Goal: Transaction & Acquisition: Obtain resource

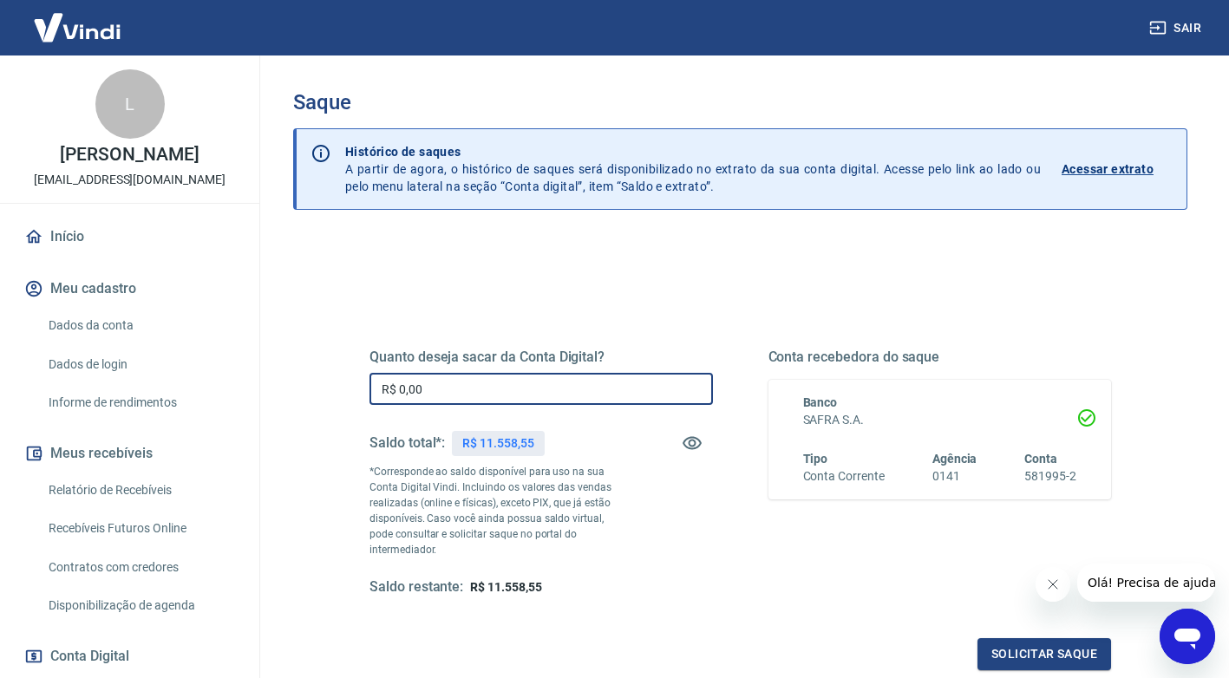
click at [448, 389] on input "R$ 0,00" at bounding box center [540, 389] width 343 height 32
type input "R$ 11.558,55"
click at [1021, 642] on button "Solicitar saque" at bounding box center [1044, 654] width 134 height 32
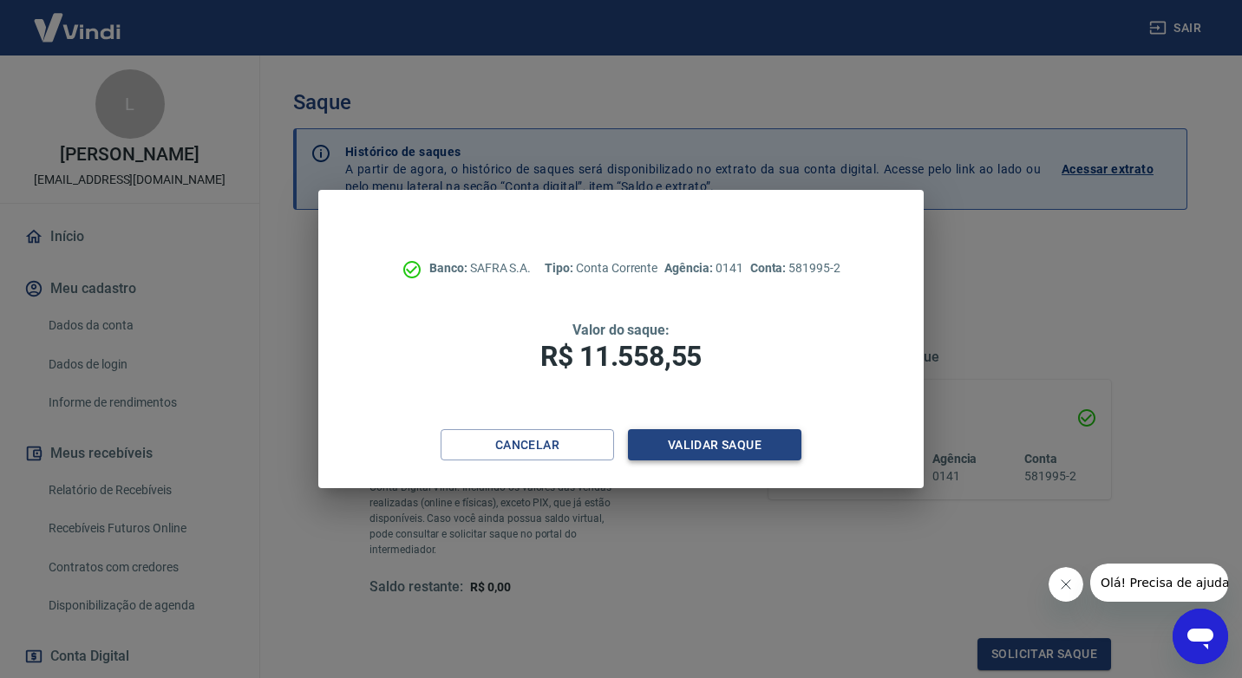
click at [761, 436] on button "Validar saque" at bounding box center [714, 445] width 173 height 32
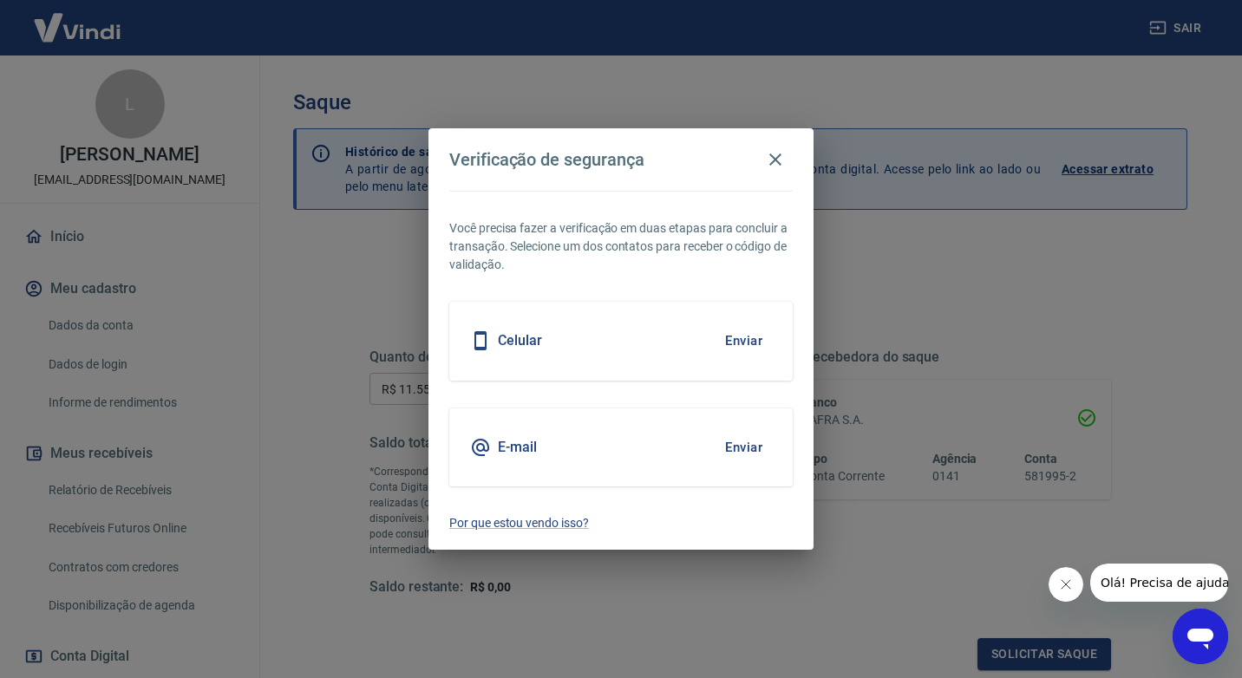
click at [737, 336] on button "Enviar" at bounding box center [743, 341] width 56 height 36
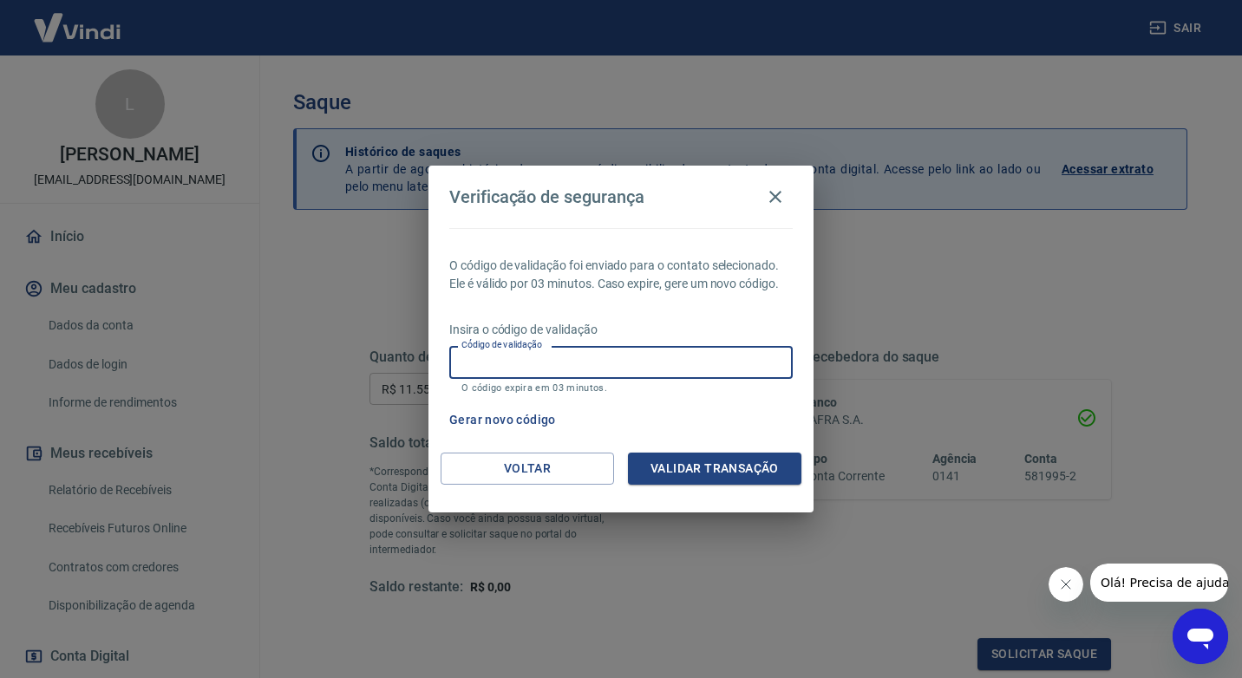
click at [542, 359] on input "Código de validação" at bounding box center [620, 362] width 343 height 32
type input "590411"
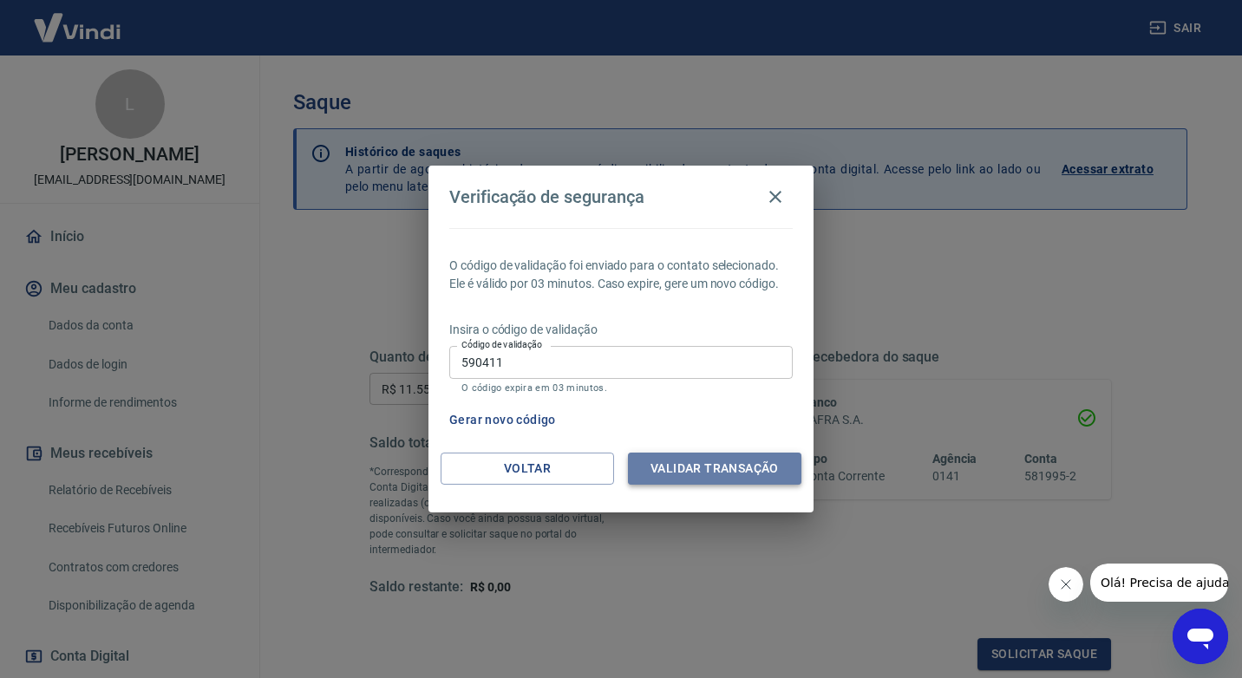
click at [682, 472] on button "Validar transação" at bounding box center [714, 469] width 173 height 32
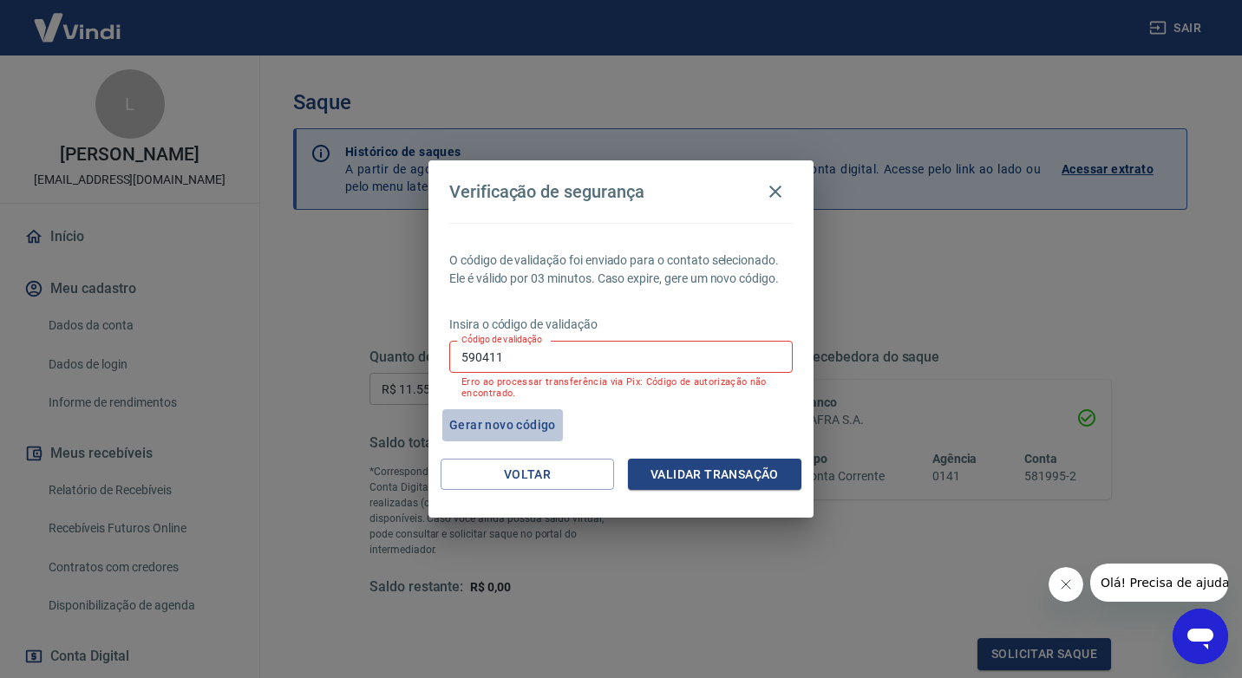
click at [531, 430] on button "Gerar novo código" at bounding box center [502, 425] width 121 height 32
click at [523, 477] on button "Voltar" at bounding box center [527, 475] width 173 height 32
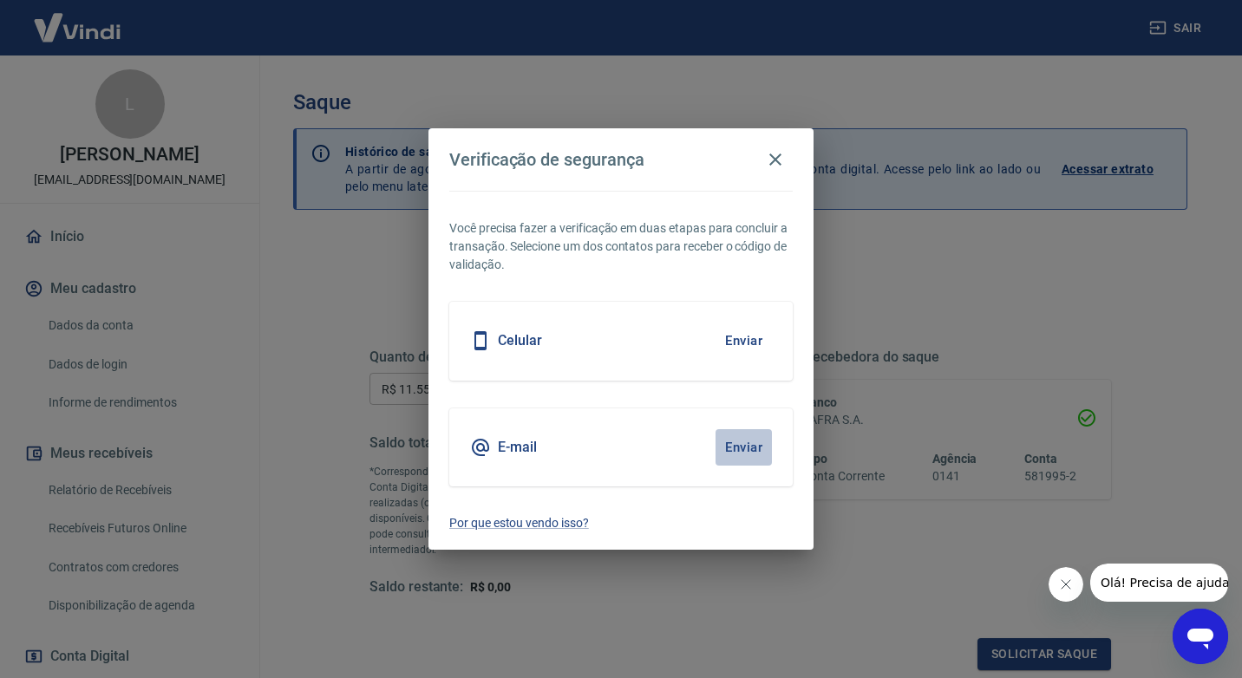
click at [732, 447] on button "Enviar" at bounding box center [743, 447] width 56 height 36
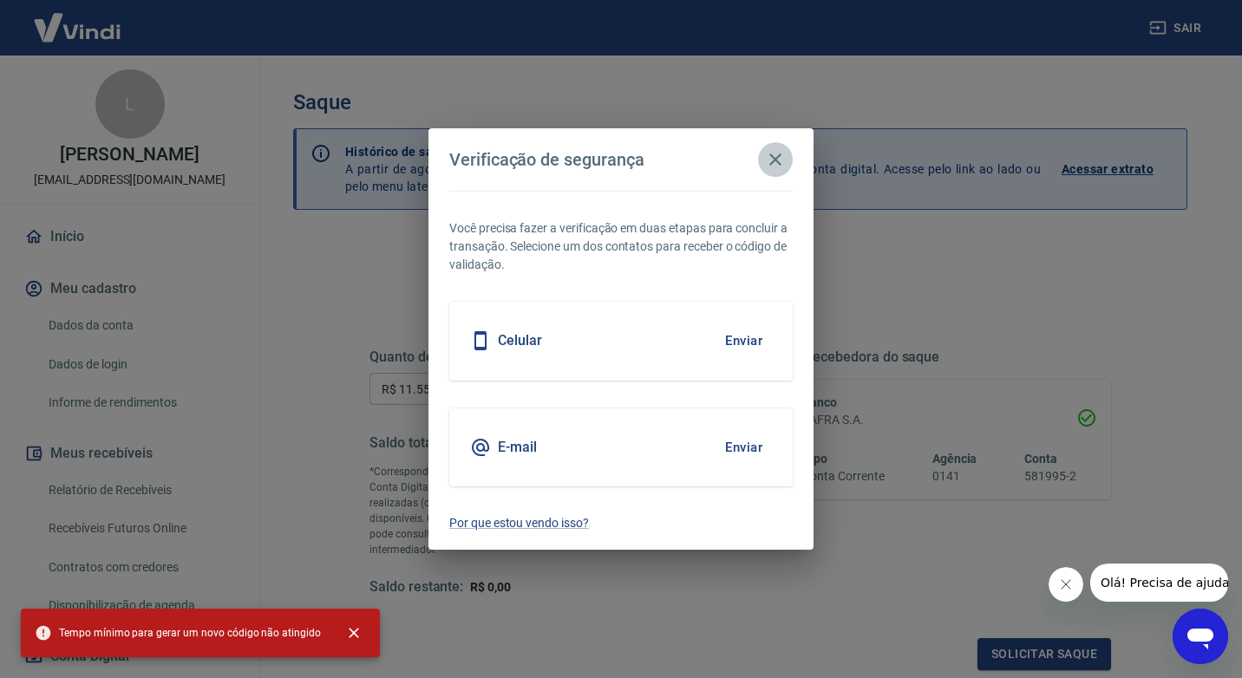
click at [774, 166] on icon "button" at bounding box center [775, 159] width 21 height 21
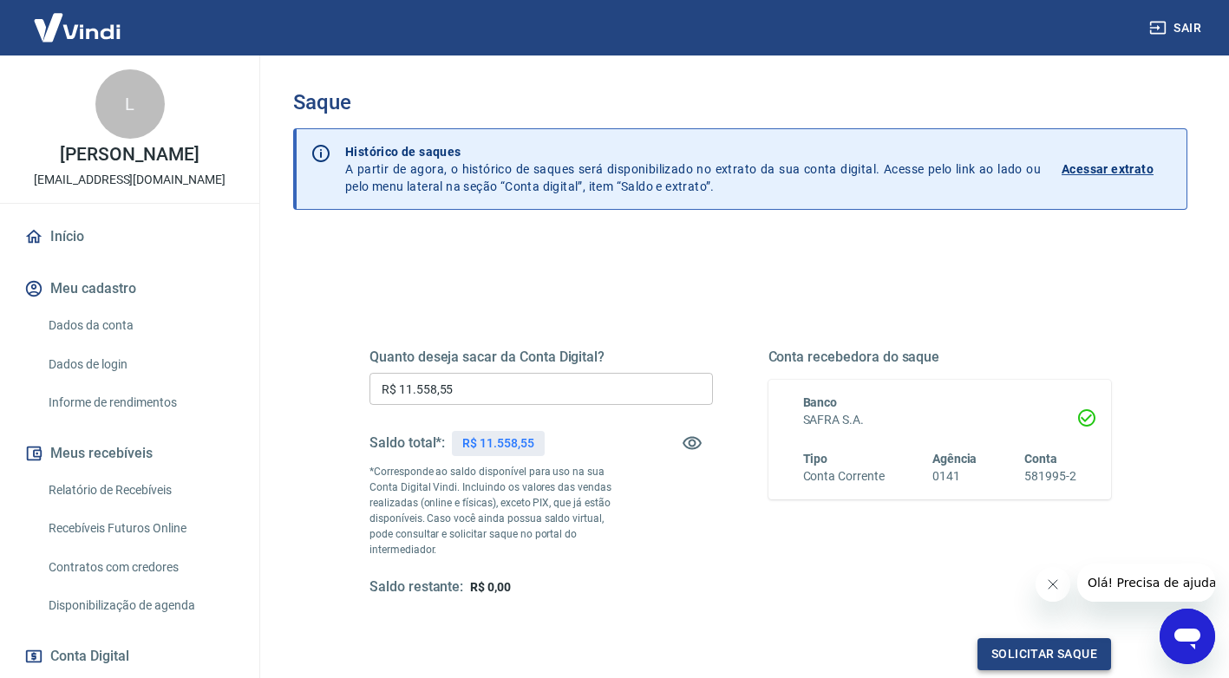
click at [1022, 638] on button "Solicitar saque" at bounding box center [1044, 654] width 134 height 32
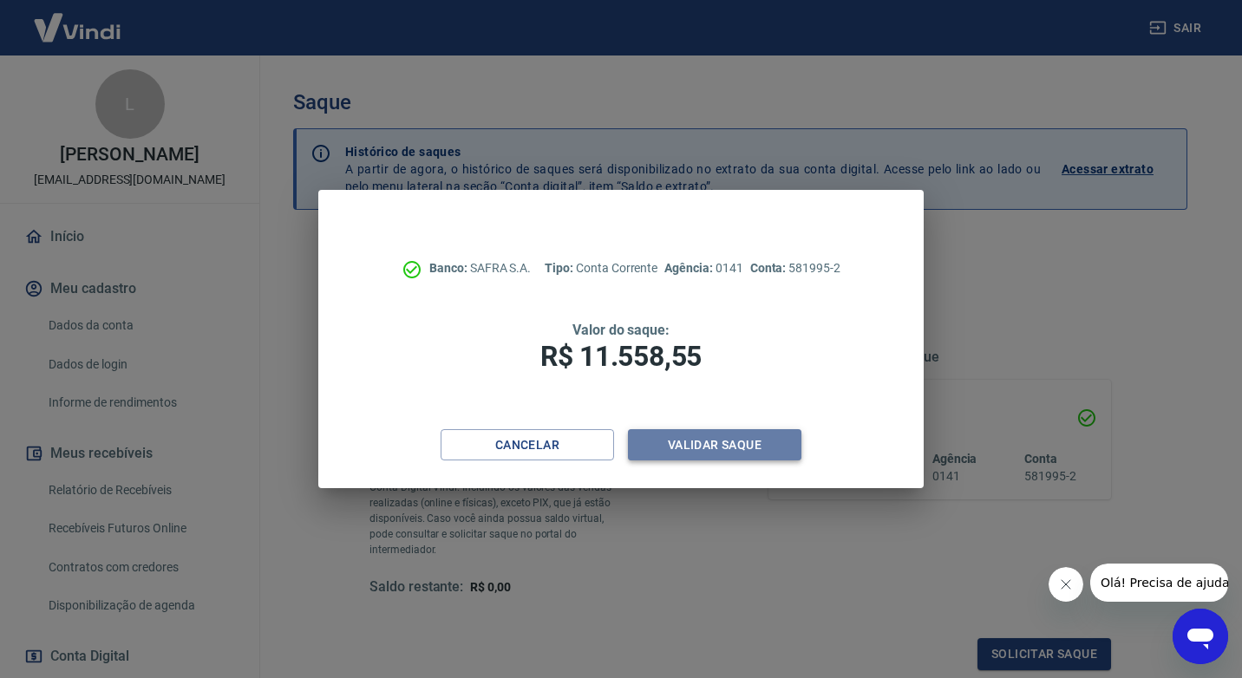
click at [673, 449] on button "Validar saque" at bounding box center [714, 445] width 173 height 32
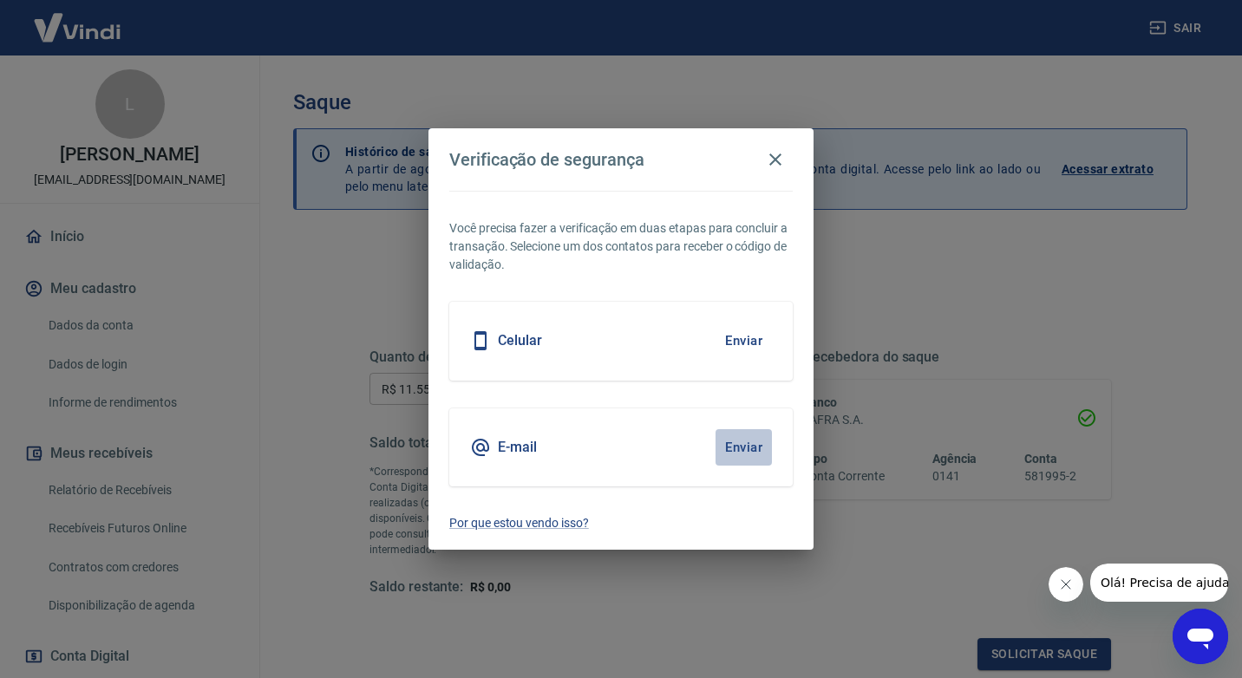
click at [744, 451] on button "Enviar" at bounding box center [743, 447] width 56 height 36
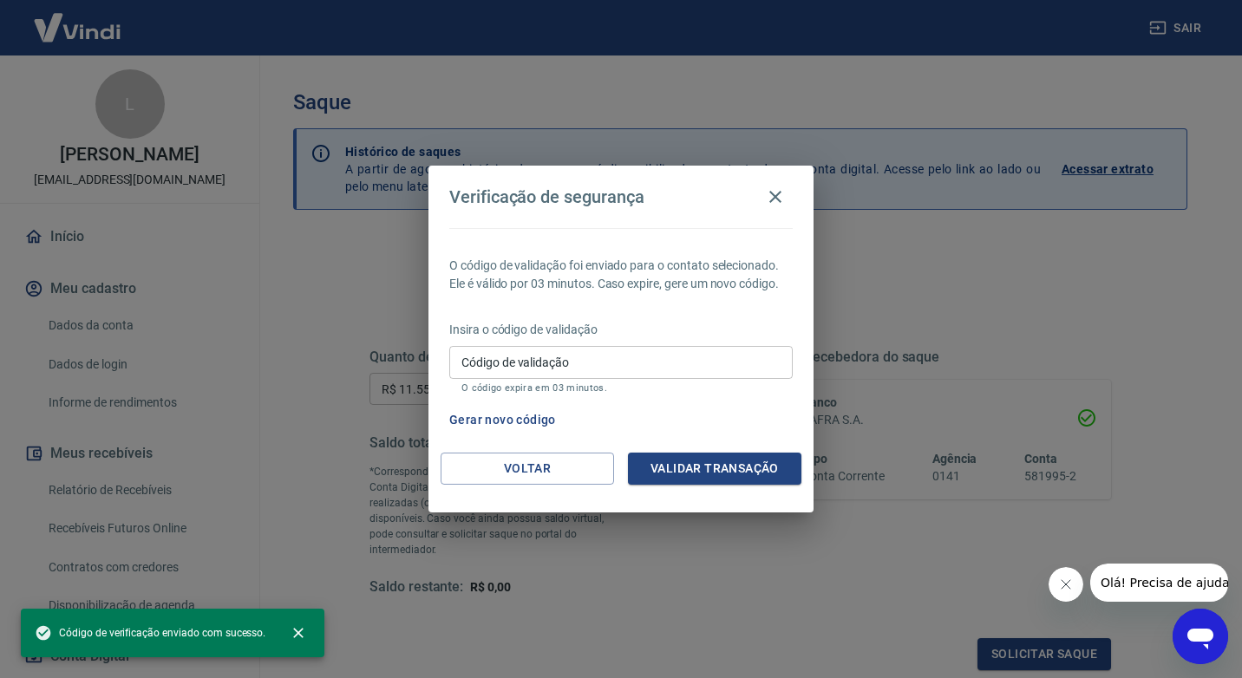
click at [592, 362] on input "Código de validação" at bounding box center [620, 362] width 343 height 32
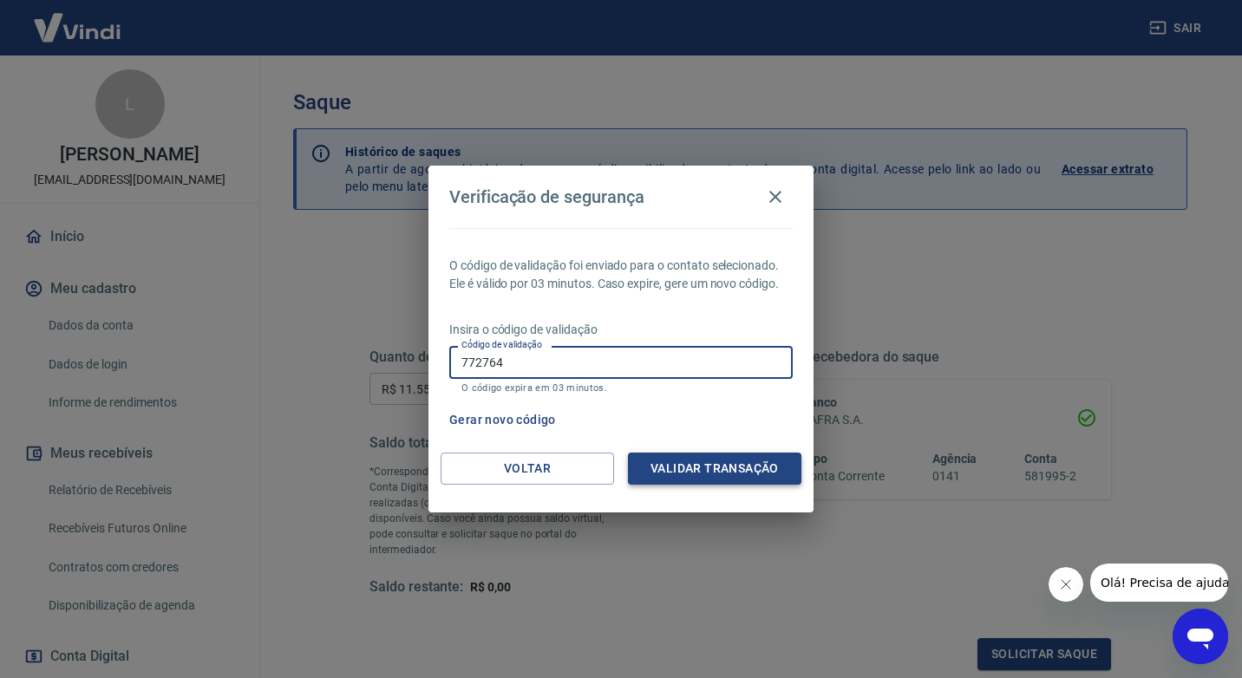
type input "772764"
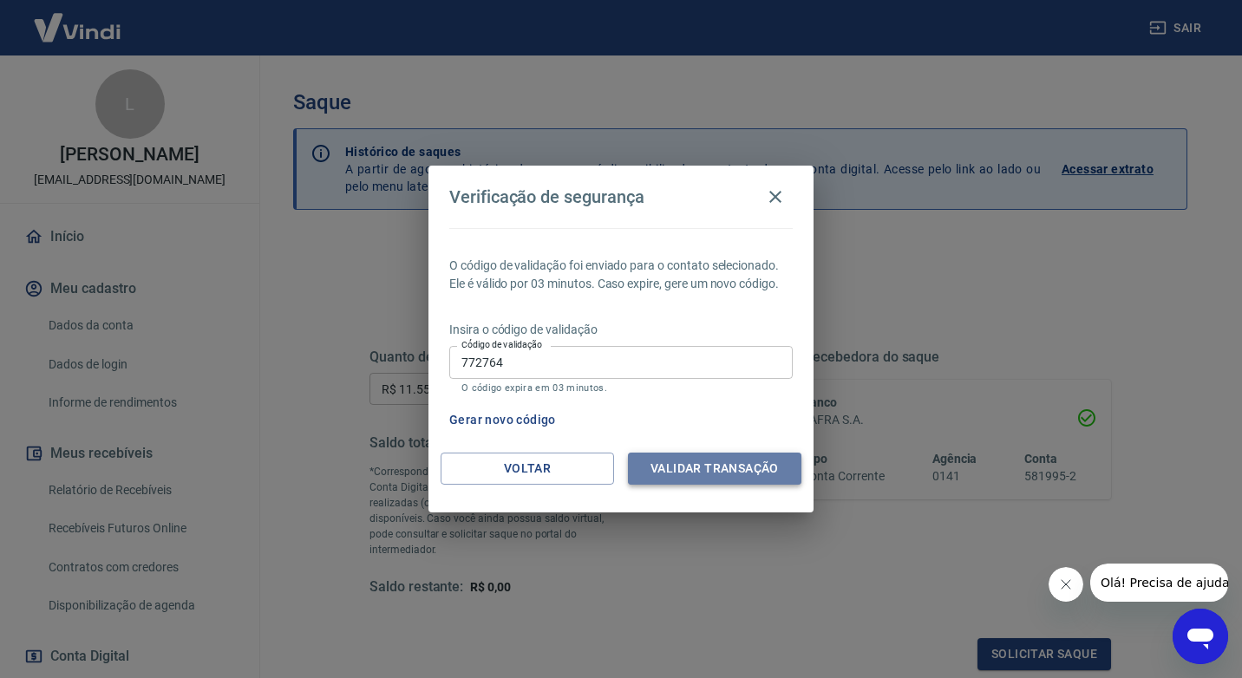
click at [703, 472] on button "Validar transação" at bounding box center [714, 469] width 173 height 32
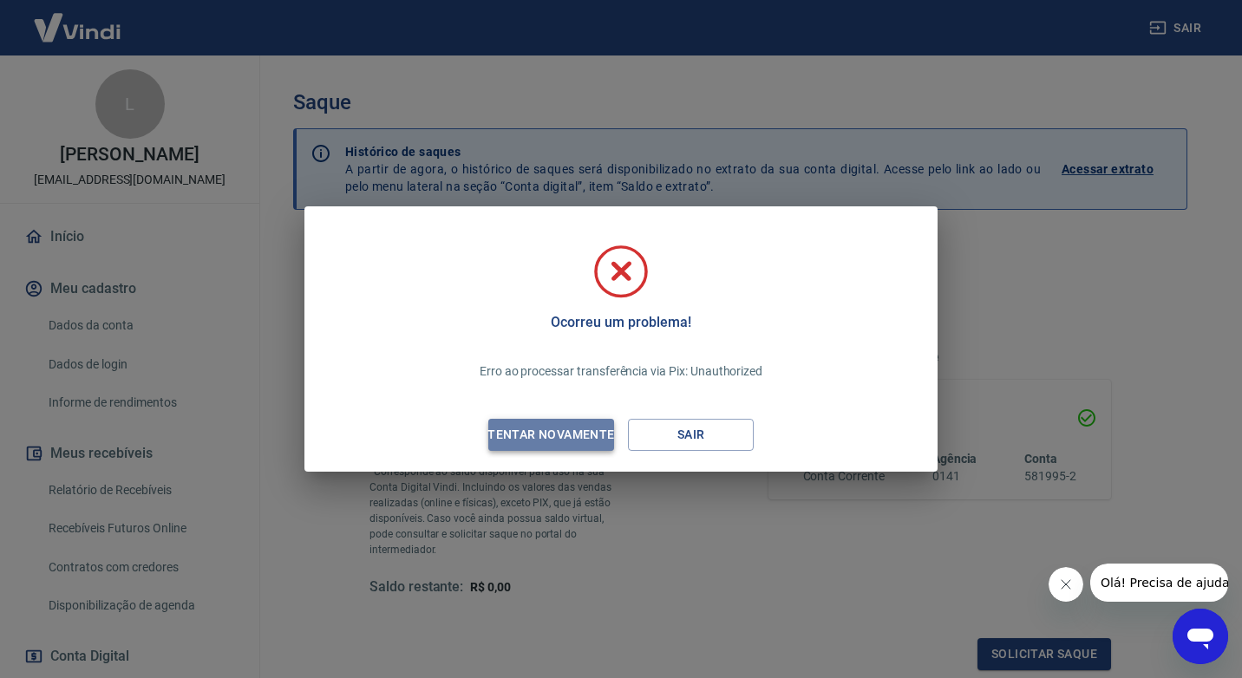
click at [570, 427] on div "Tentar novamente" at bounding box center [551, 435] width 168 height 22
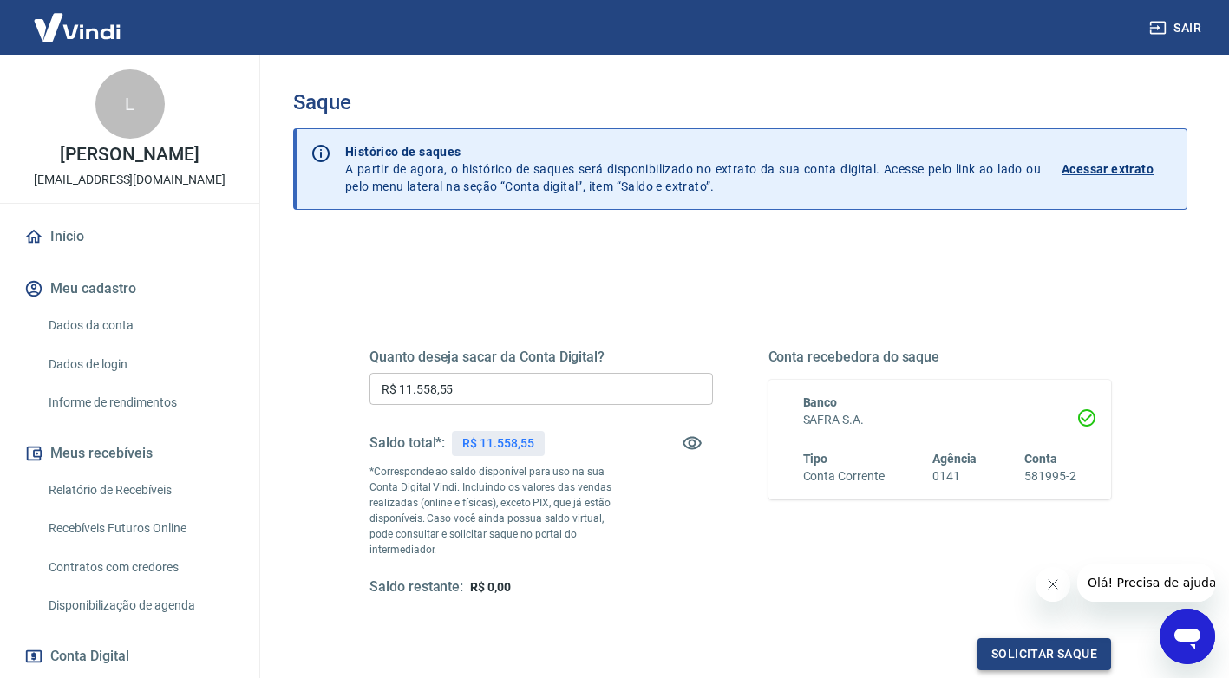
click at [1057, 638] on button "Solicitar saque" at bounding box center [1044, 654] width 134 height 32
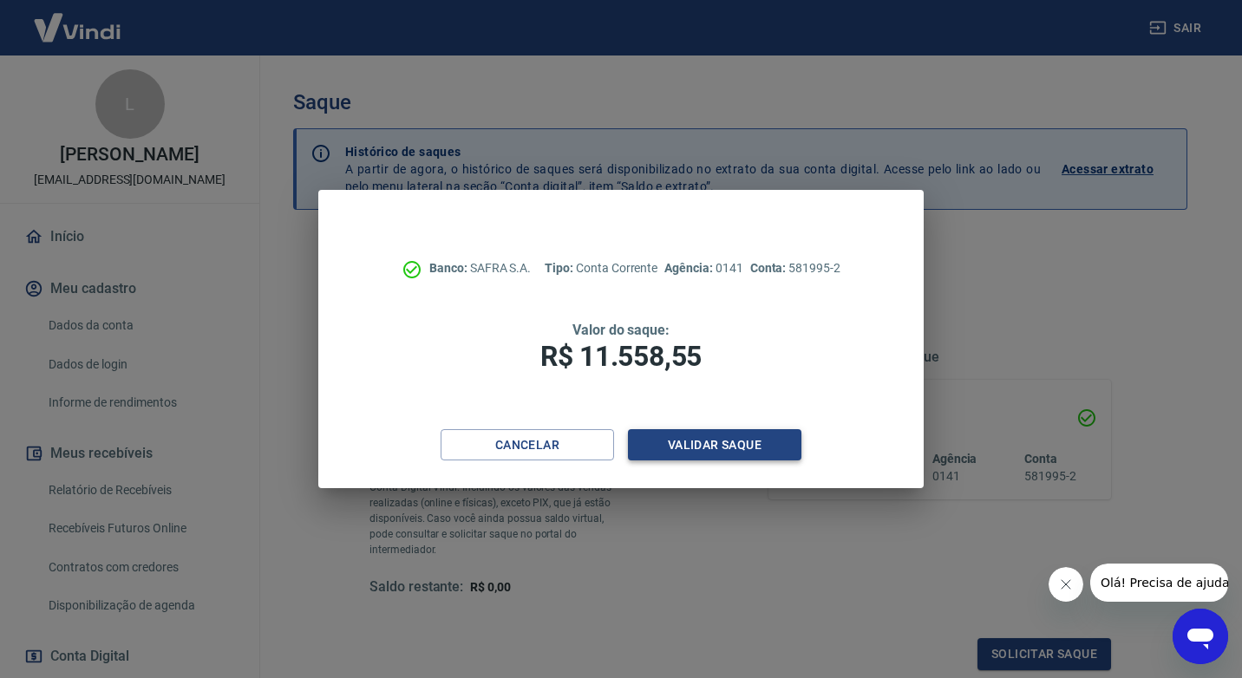
click at [684, 444] on button "Validar saque" at bounding box center [714, 445] width 173 height 32
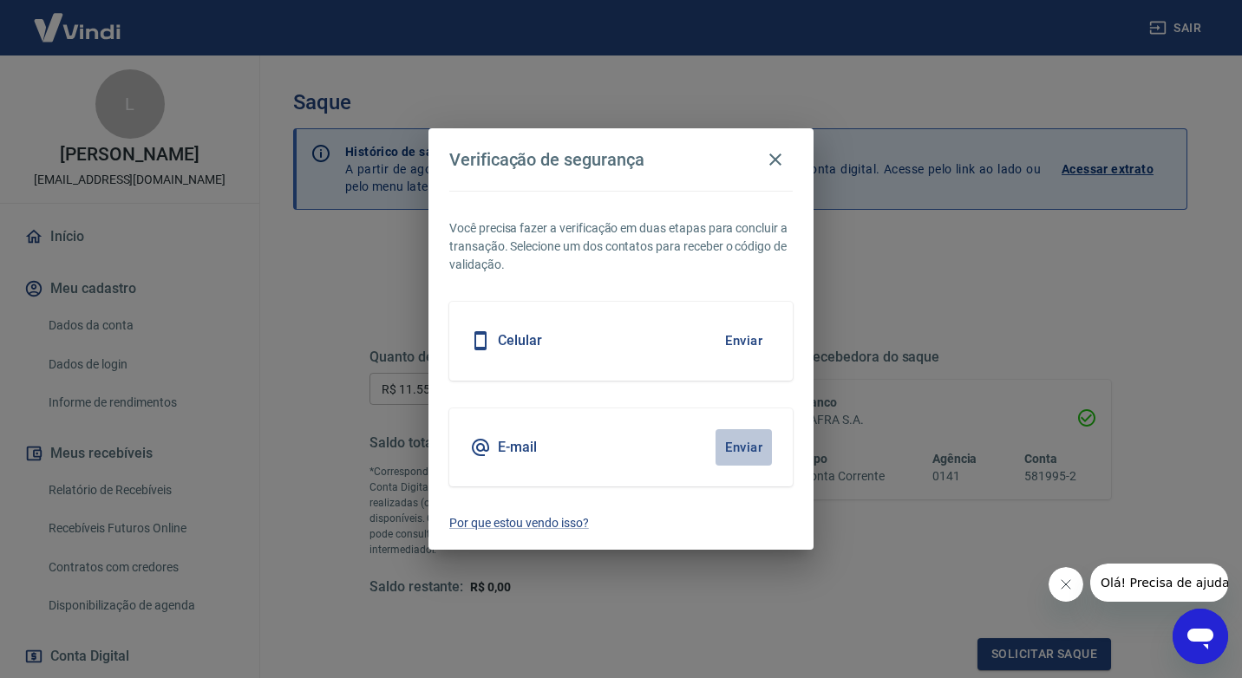
click at [721, 452] on button "Enviar" at bounding box center [743, 447] width 56 height 36
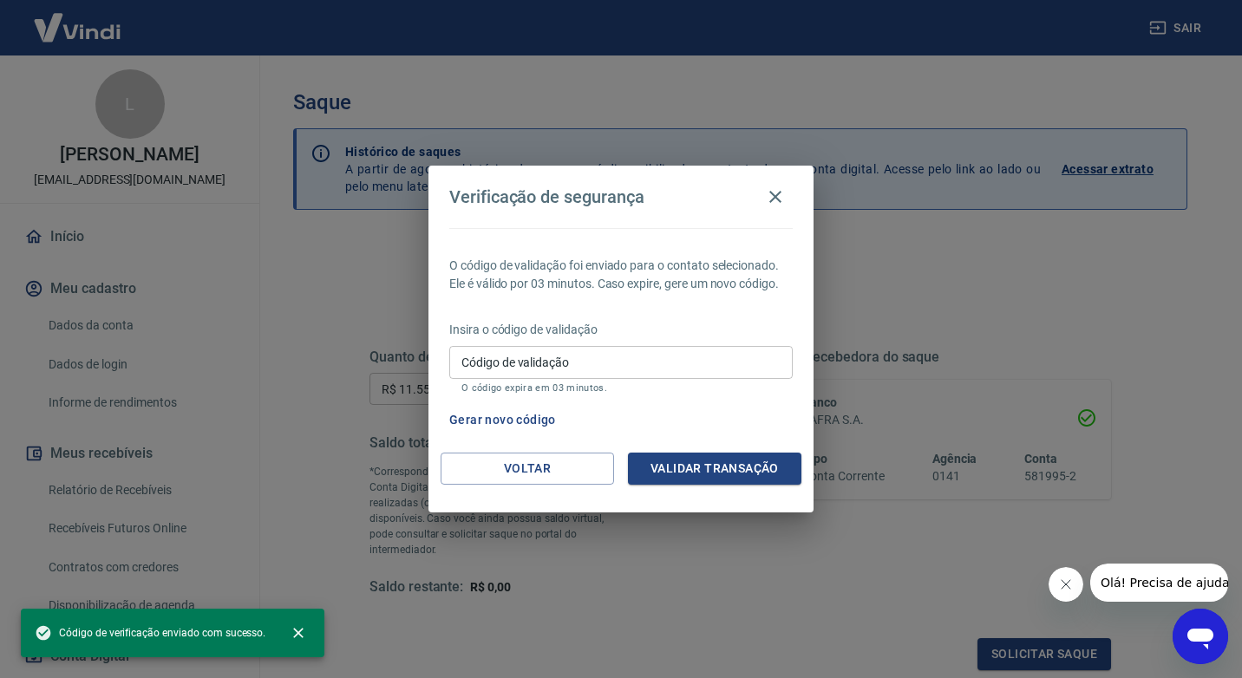
click at [527, 365] on input "Código de validação" at bounding box center [620, 362] width 343 height 32
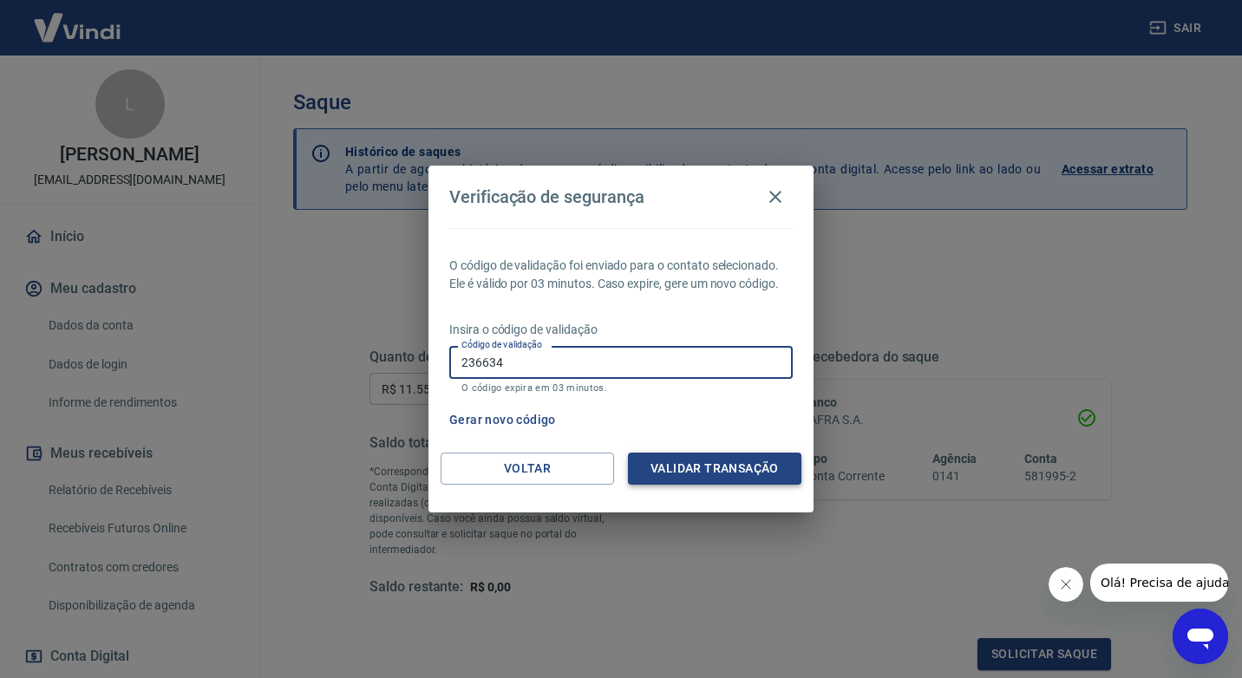
type input "236634"
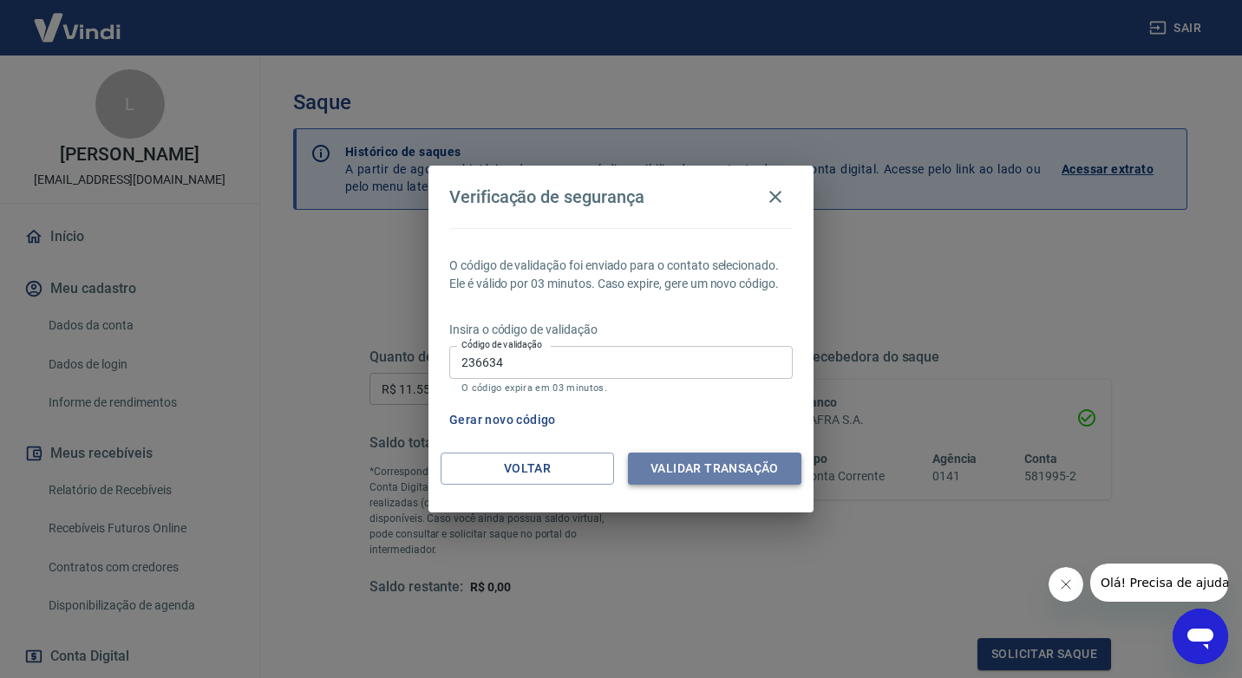
click at [694, 457] on button "Validar transação" at bounding box center [714, 469] width 173 height 32
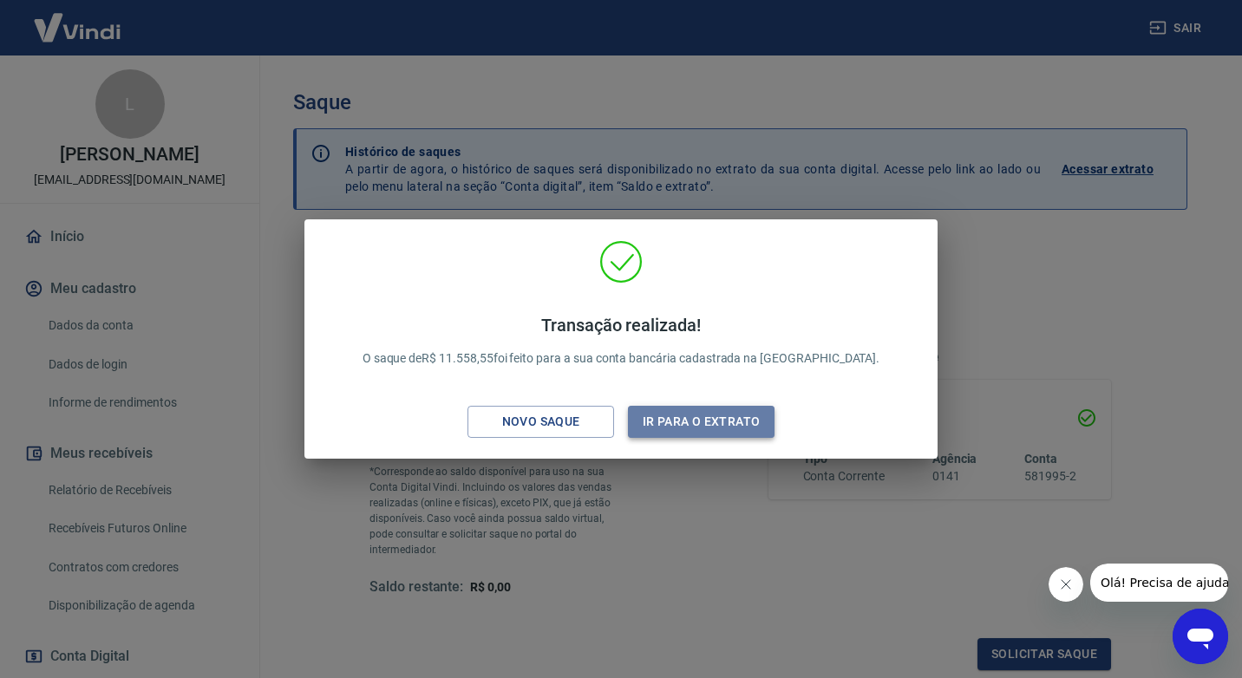
click at [706, 426] on button "Ir para o extrato" at bounding box center [701, 422] width 147 height 32
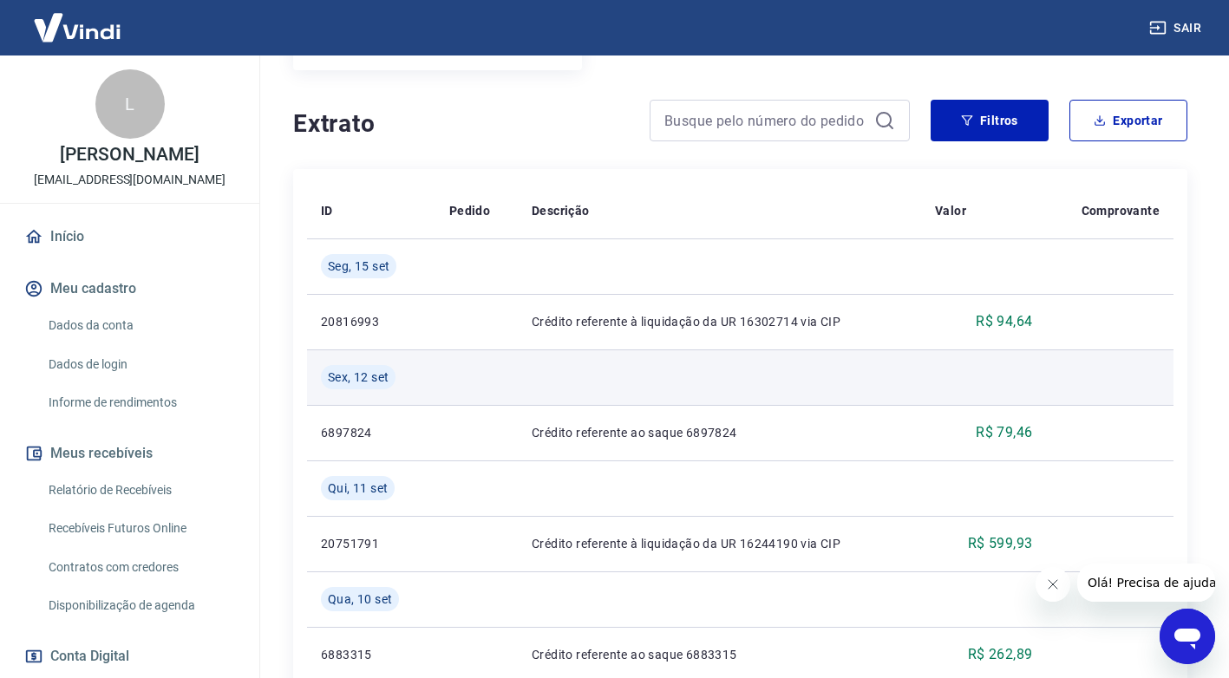
scroll to position [347, 0]
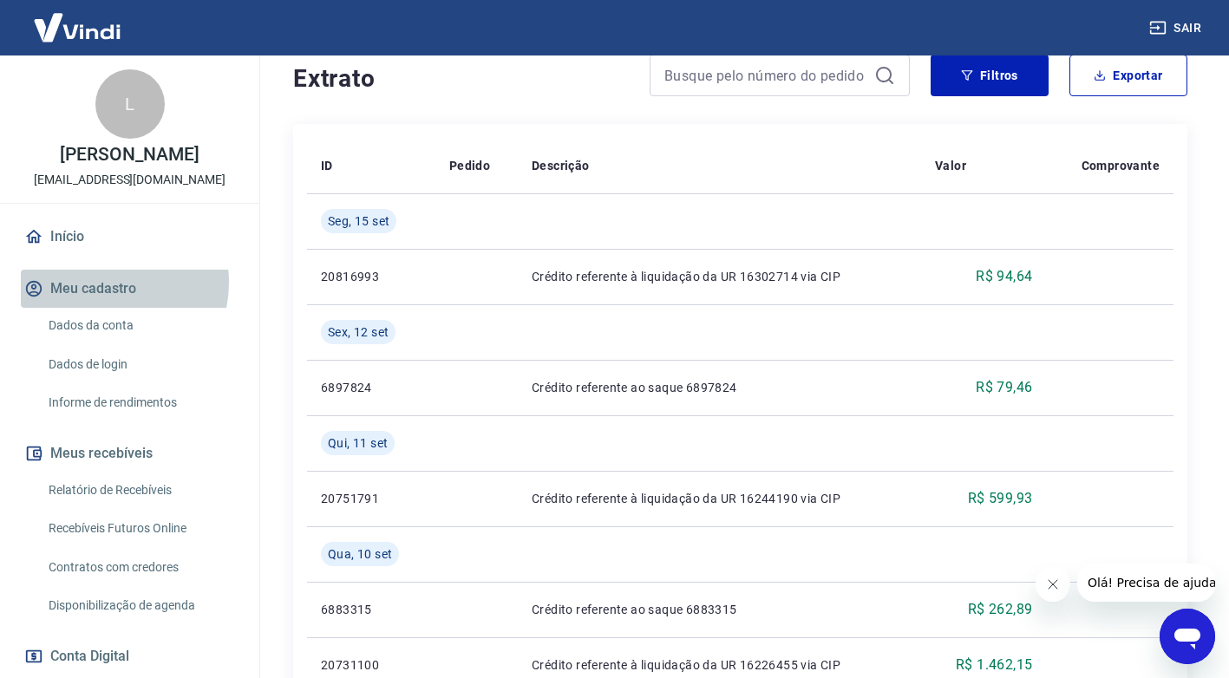
click at [105, 283] on button "Meu cadastro" at bounding box center [130, 289] width 218 height 38
